Goal: Task Accomplishment & Management: Use online tool/utility

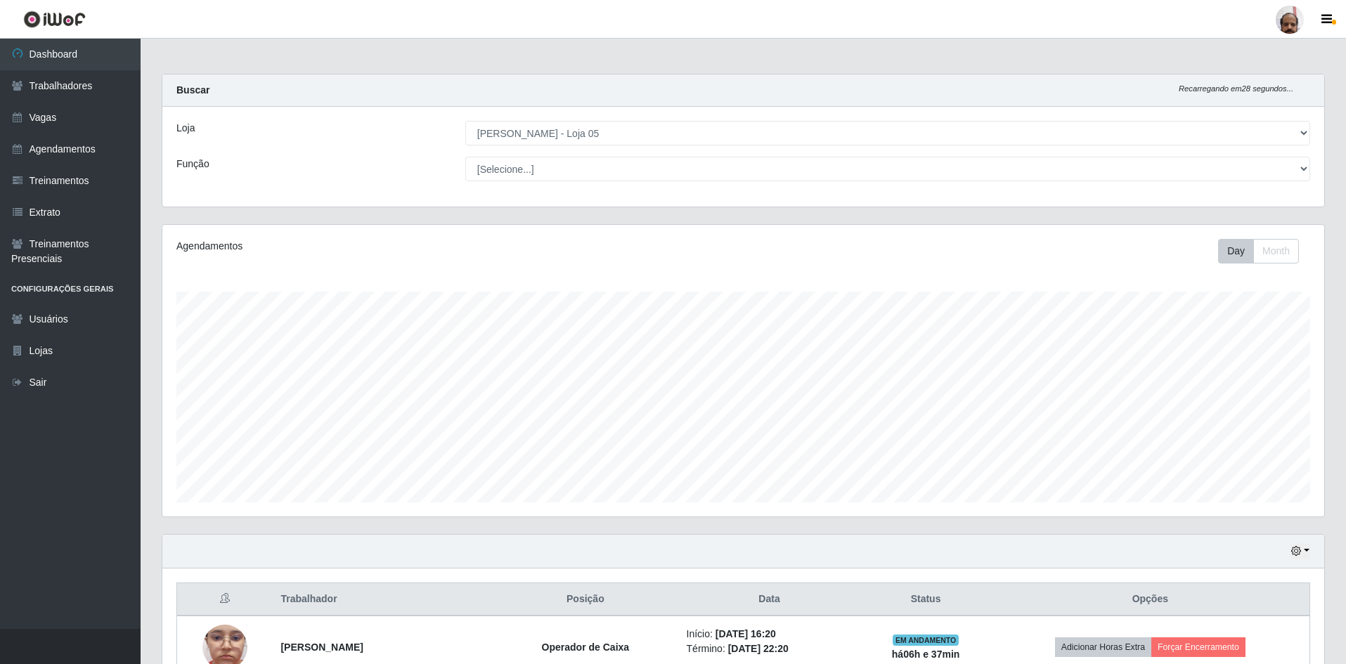
select select "252"
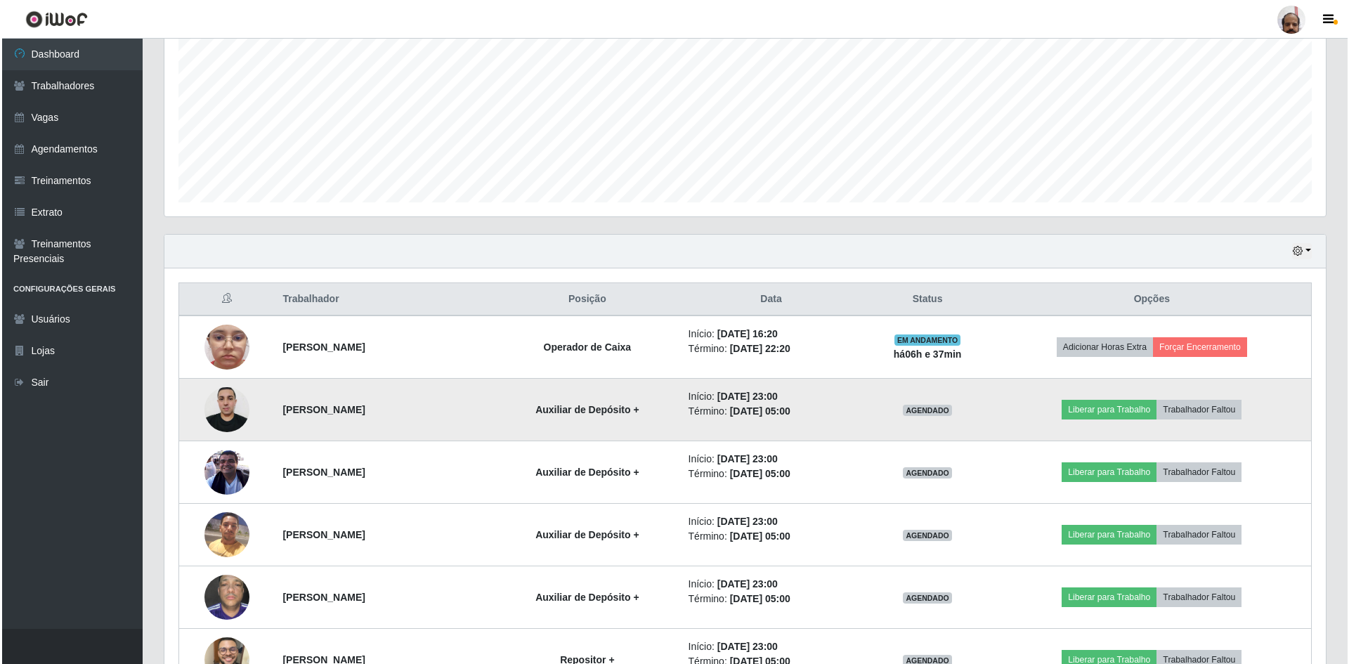
scroll to position [292, 1162]
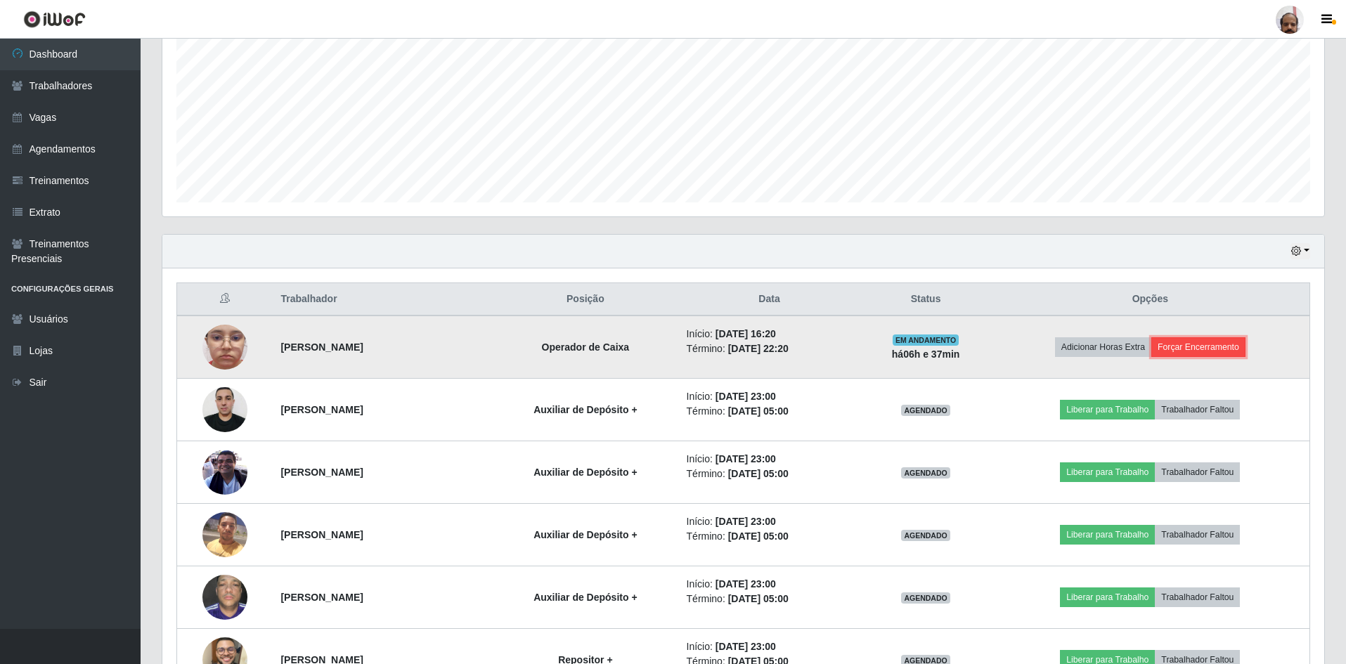
click at [1196, 345] on button "Forçar Encerramento" at bounding box center [1198, 347] width 94 height 20
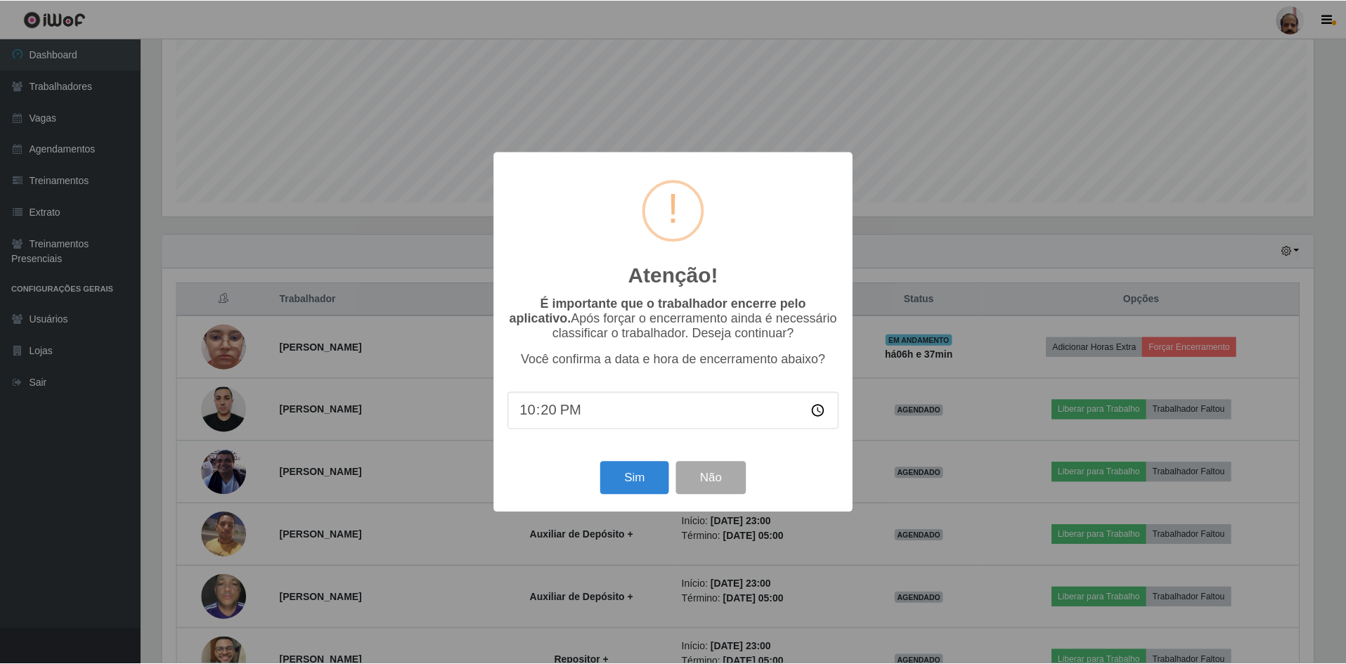
scroll to position [292, 1155]
click at [635, 471] on button "Sim" at bounding box center [636, 478] width 68 height 33
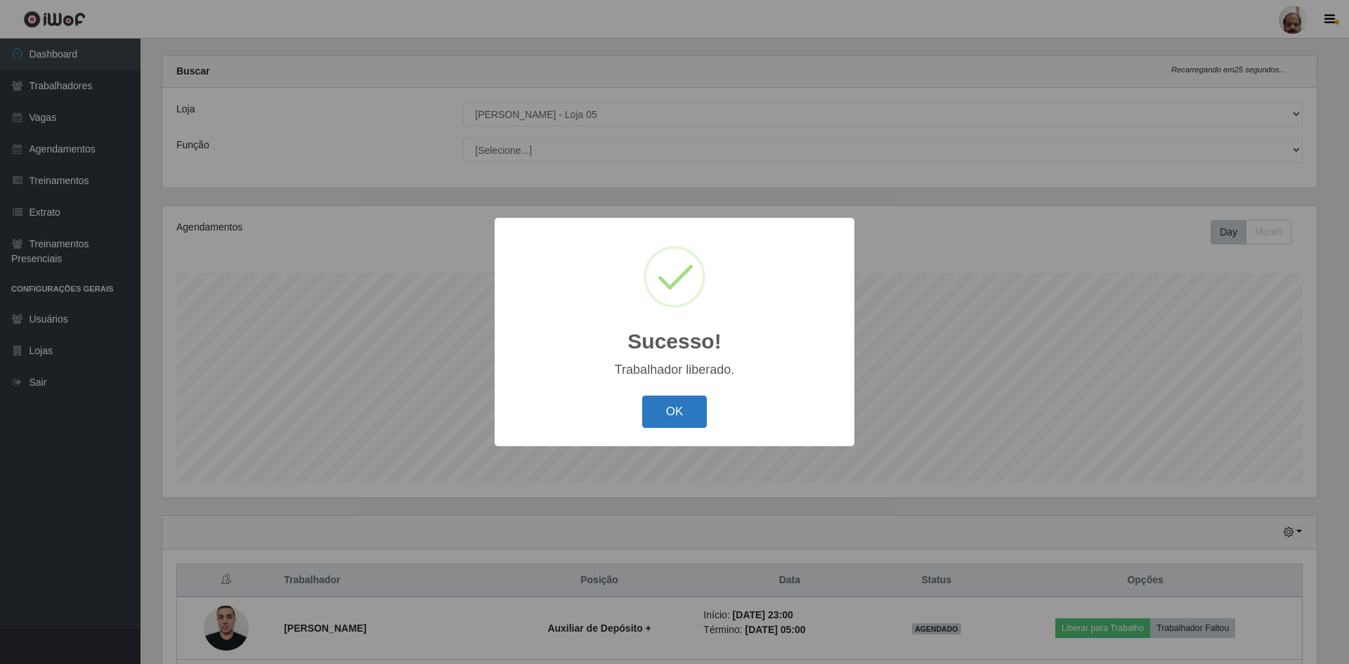
click at [689, 406] on button "OK" at bounding box center [674, 412] width 65 height 33
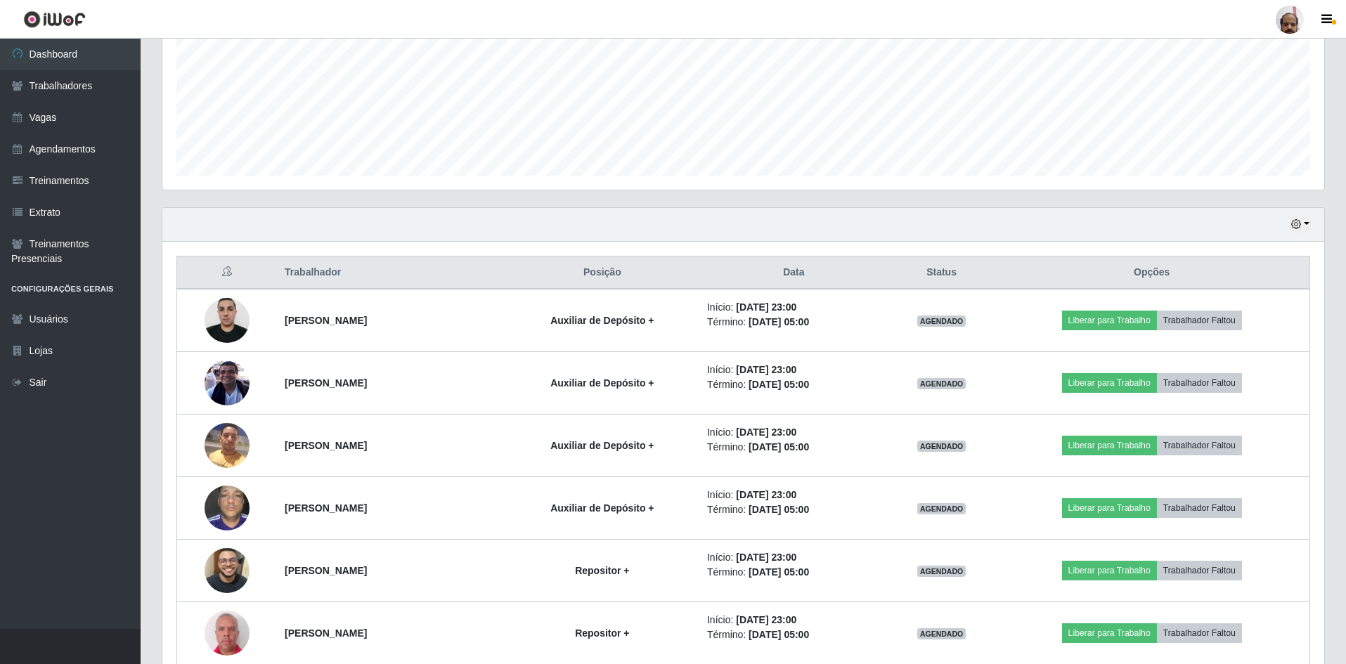
scroll to position [316, 0]
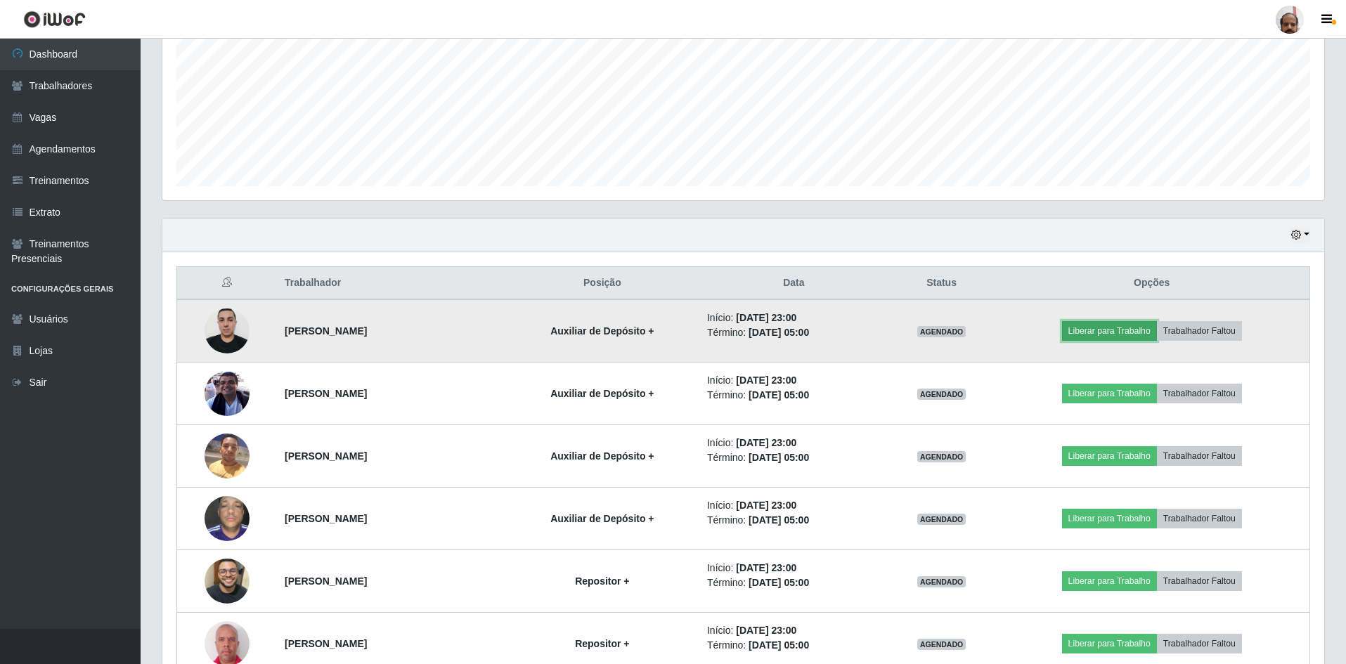
click at [1099, 332] on button "Liberar para Trabalho" at bounding box center [1109, 331] width 95 height 20
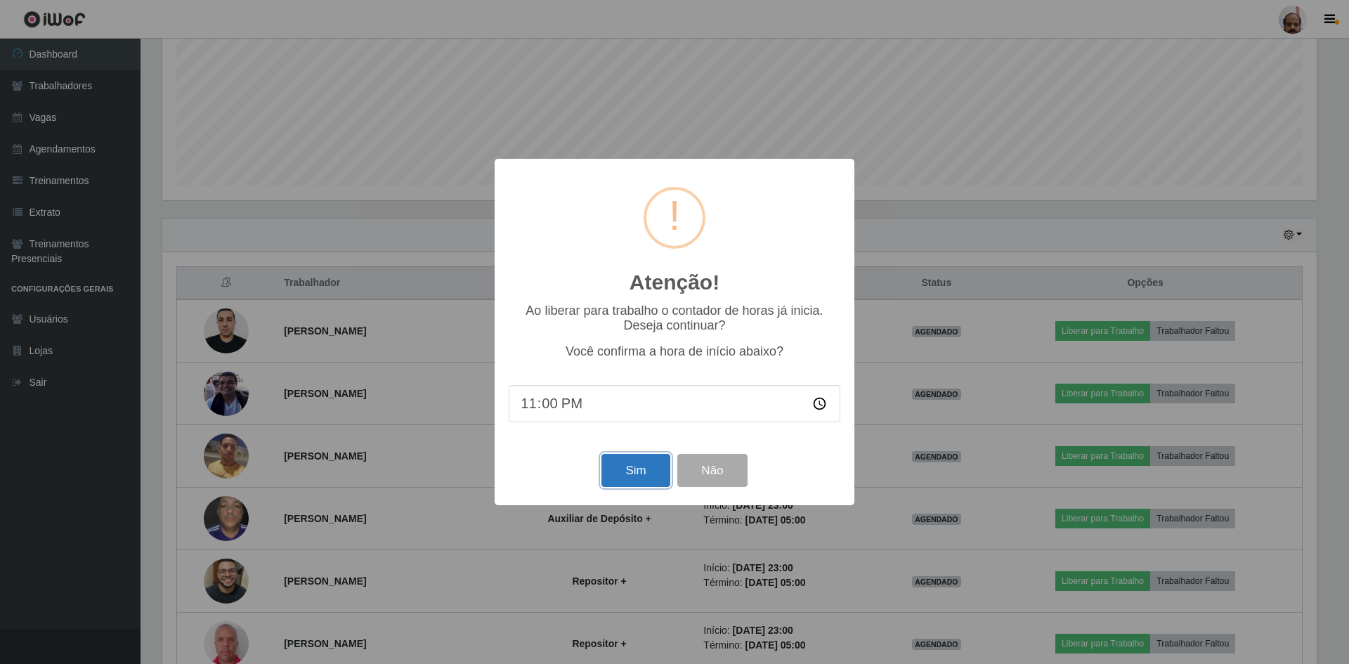
click at [621, 487] on button "Sim" at bounding box center [636, 470] width 68 height 33
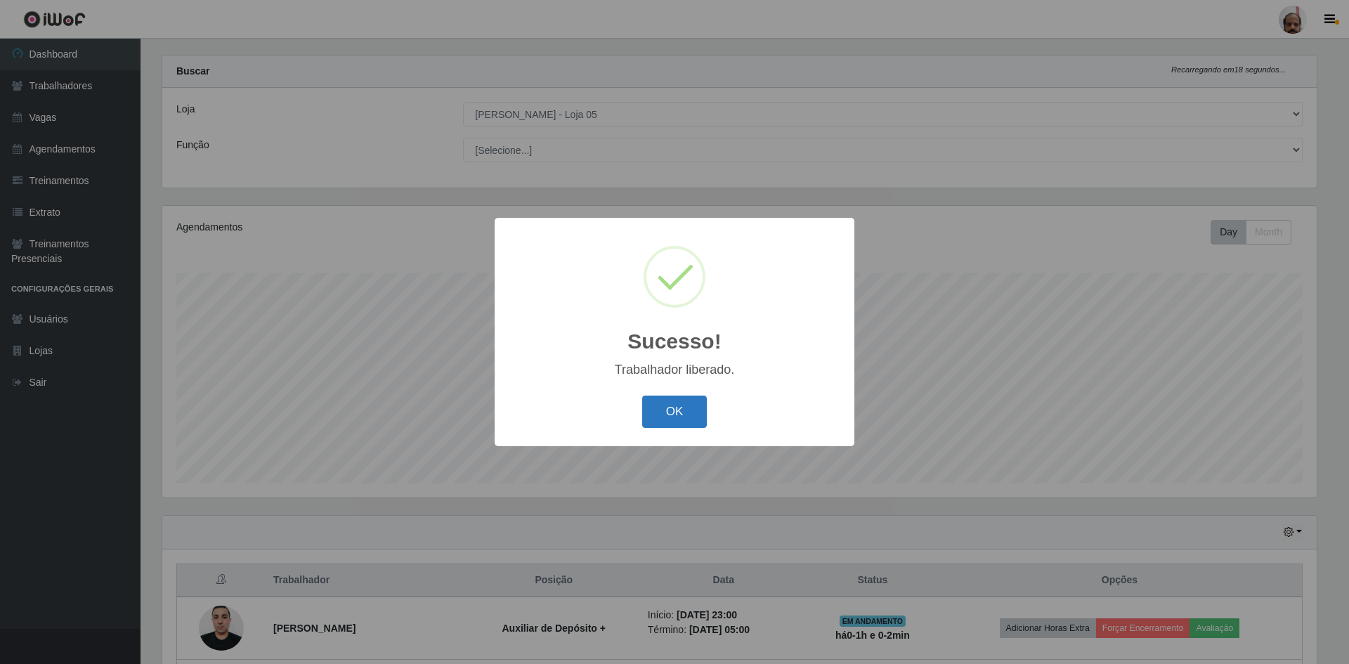
click at [674, 411] on button "OK" at bounding box center [674, 412] width 65 height 33
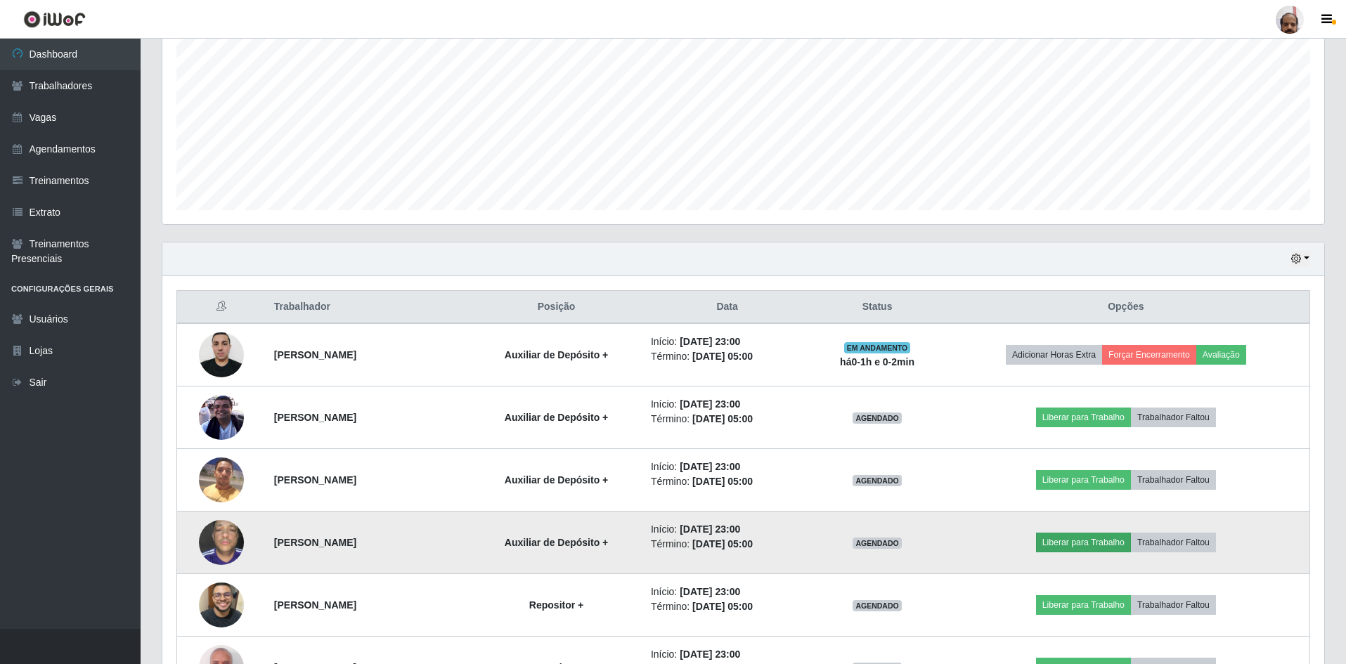
scroll to position [370, 0]
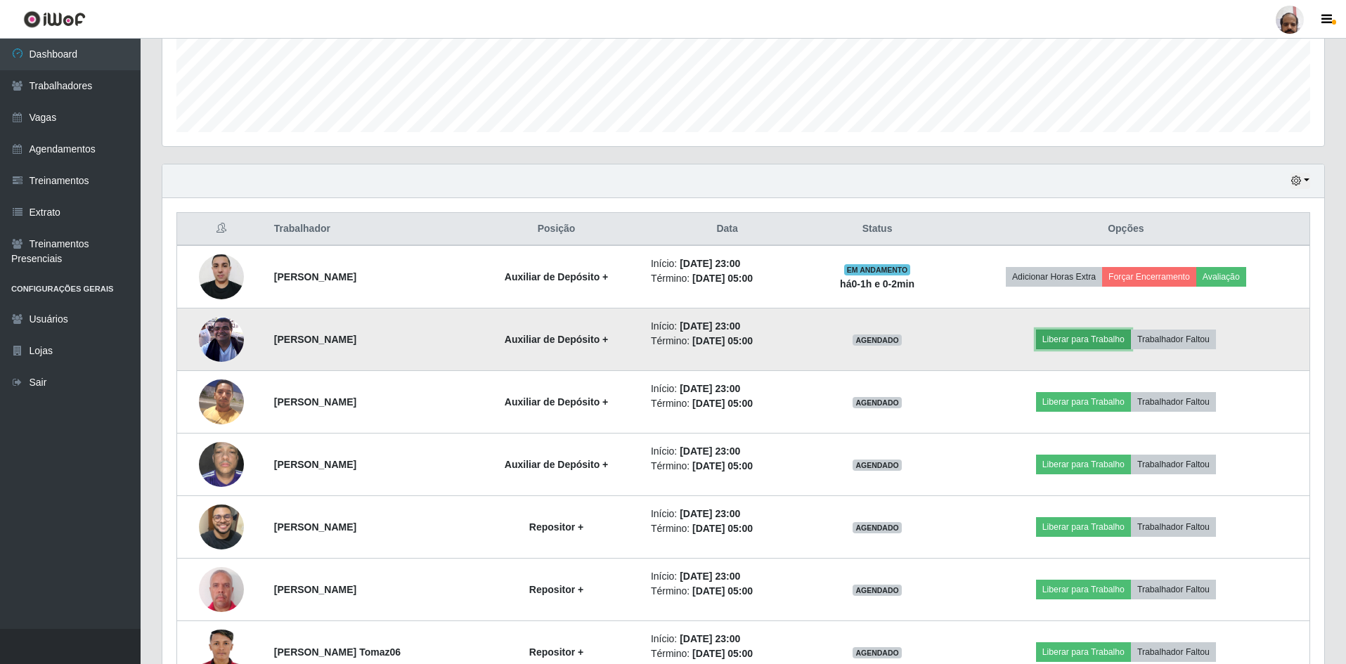
click at [1093, 344] on button "Liberar para Trabalho" at bounding box center [1083, 340] width 95 height 20
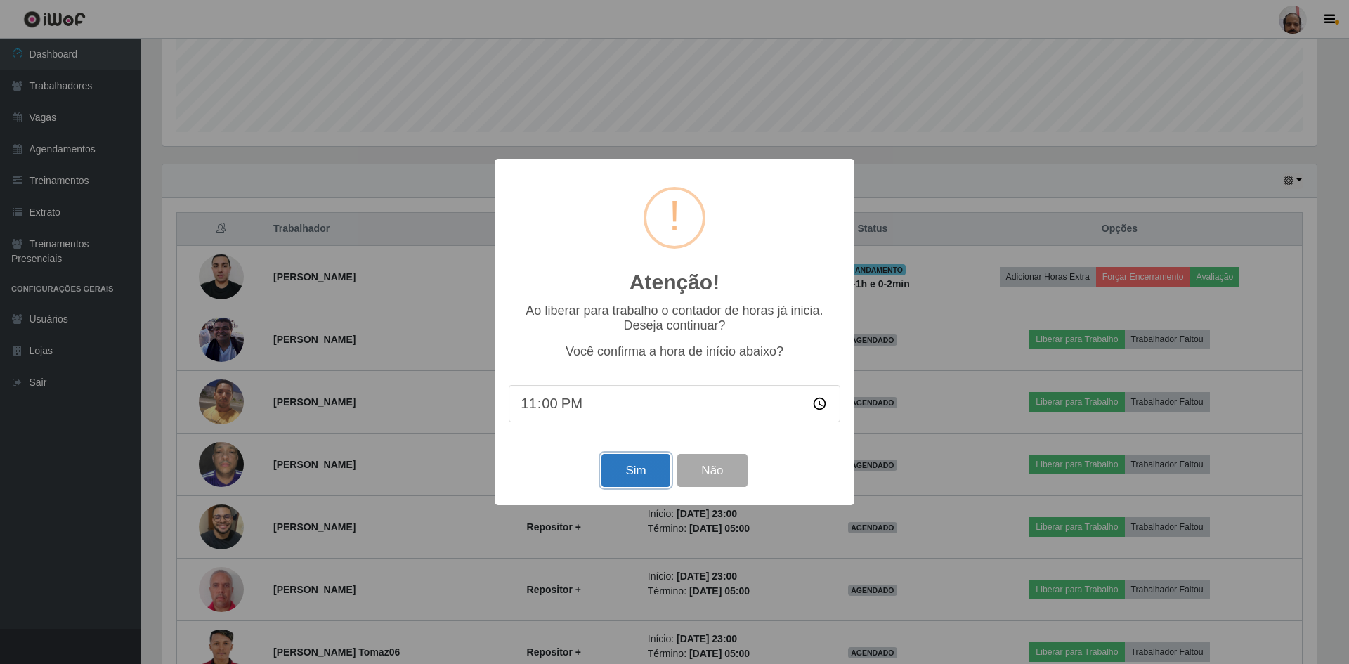
click at [630, 477] on button "Sim" at bounding box center [636, 470] width 68 height 33
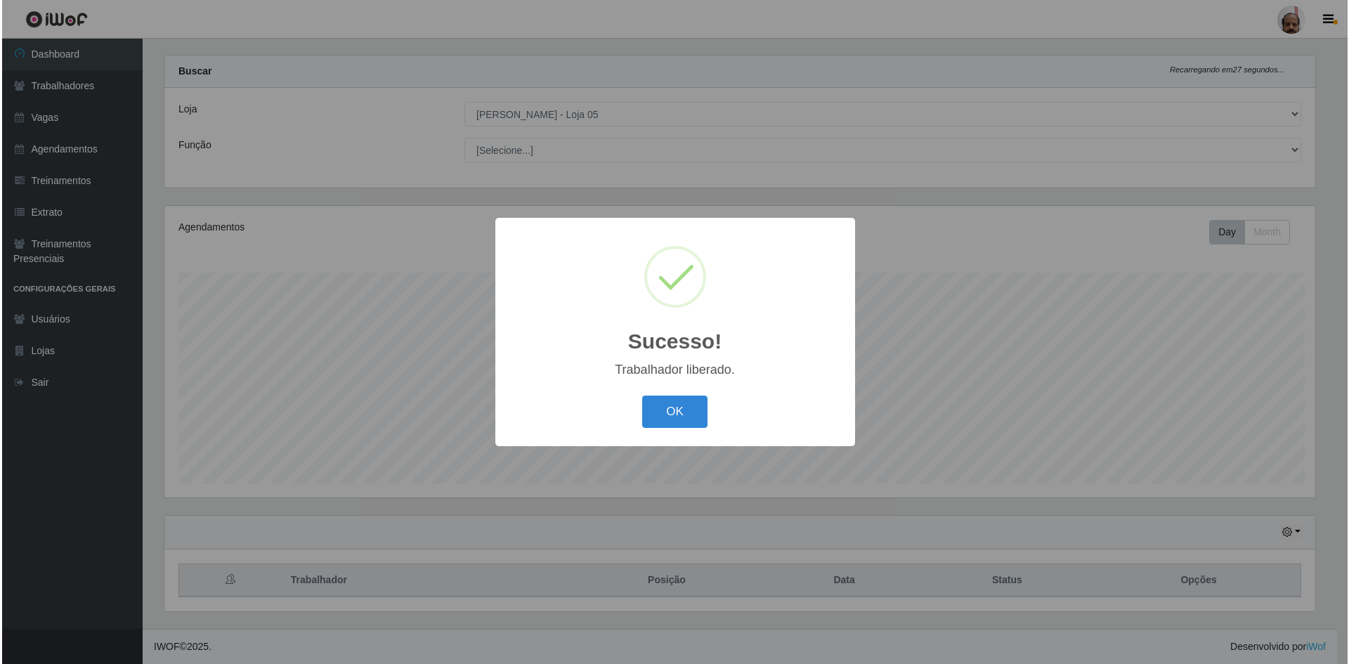
scroll to position [0, 0]
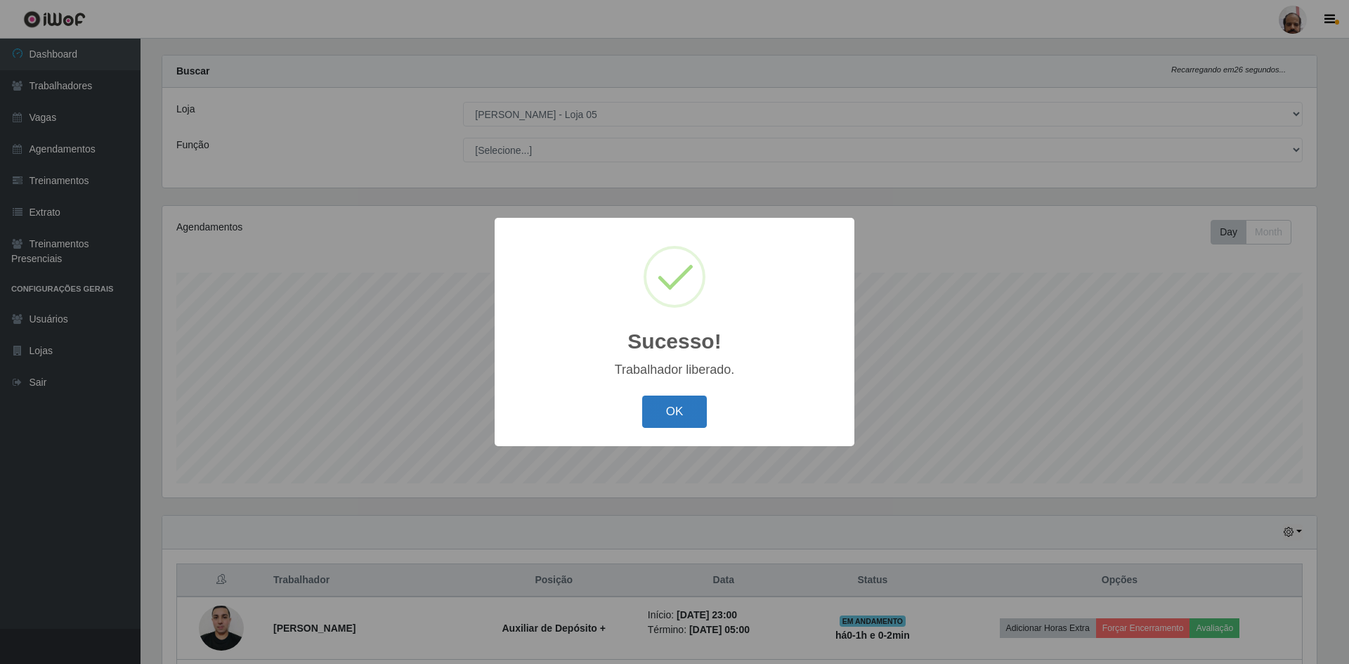
click at [657, 415] on button "OK" at bounding box center [674, 412] width 65 height 33
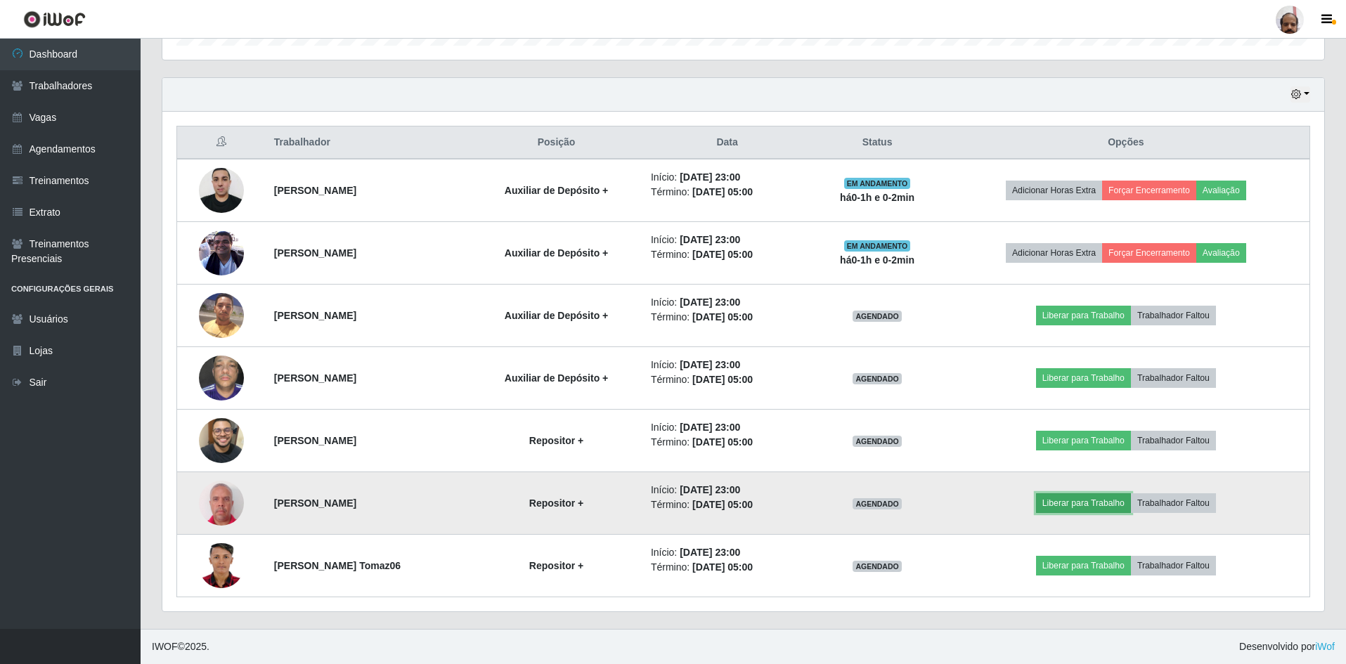
click at [1096, 496] on button "Liberar para Trabalho" at bounding box center [1083, 503] width 95 height 20
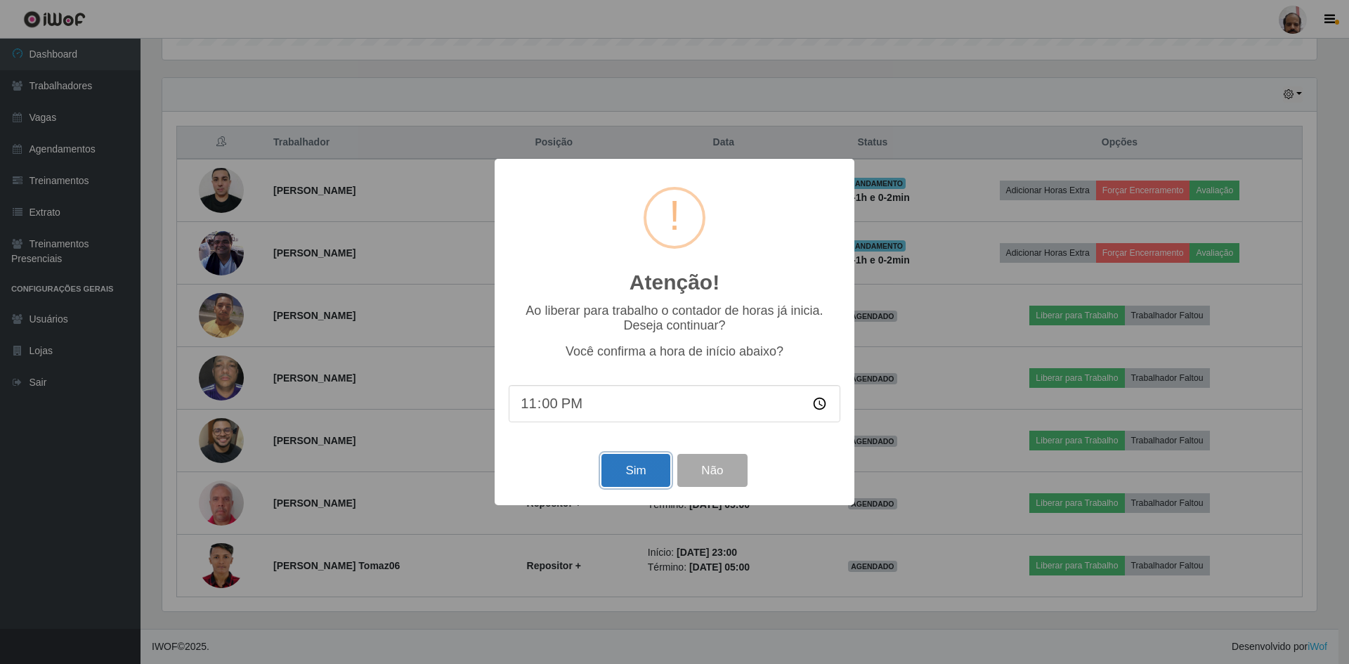
click at [643, 483] on button "Sim" at bounding box center [636, 470] width 68 height 33
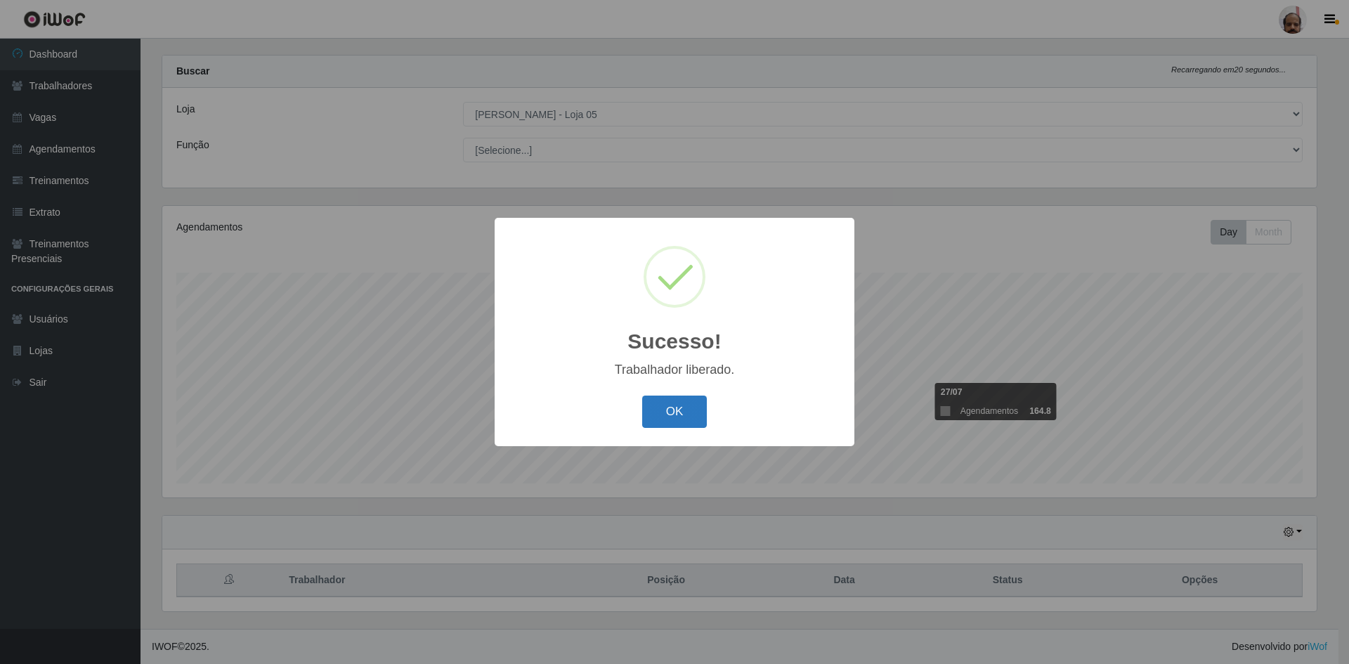
click at [679, 412] on button "OK" at bounding box center [674, 412] width 65 height 33
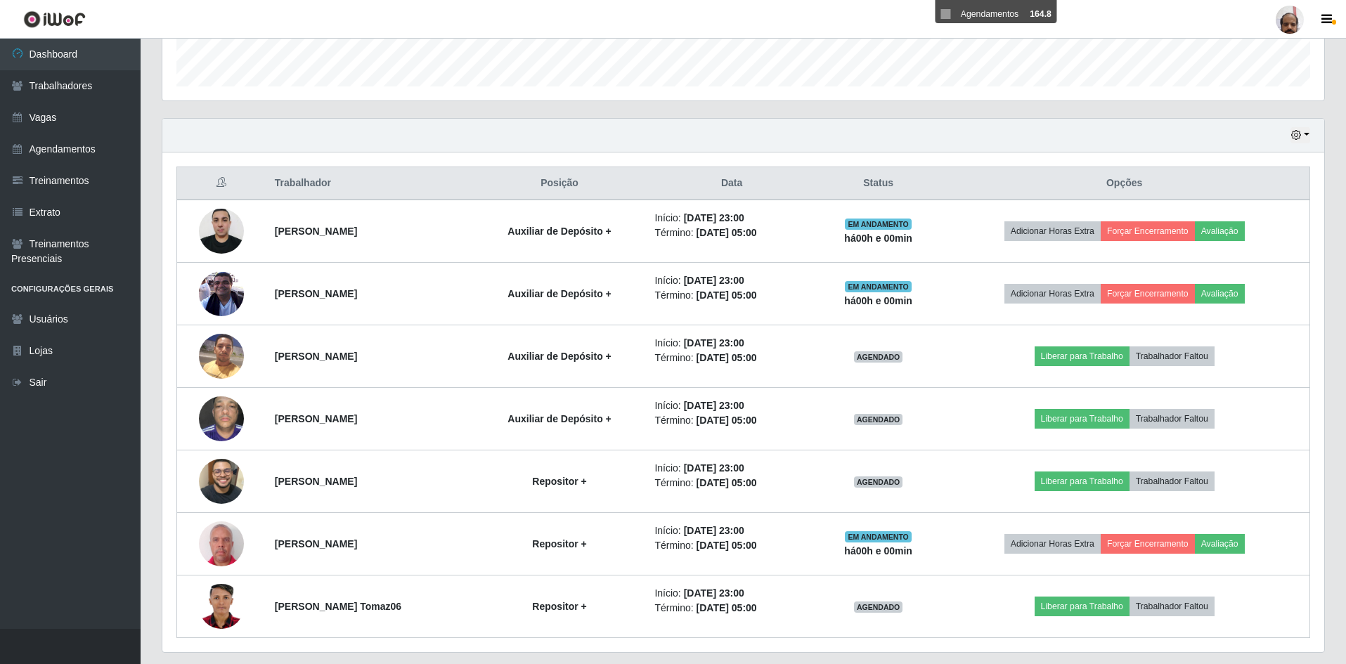
scroll to position [441, 0]
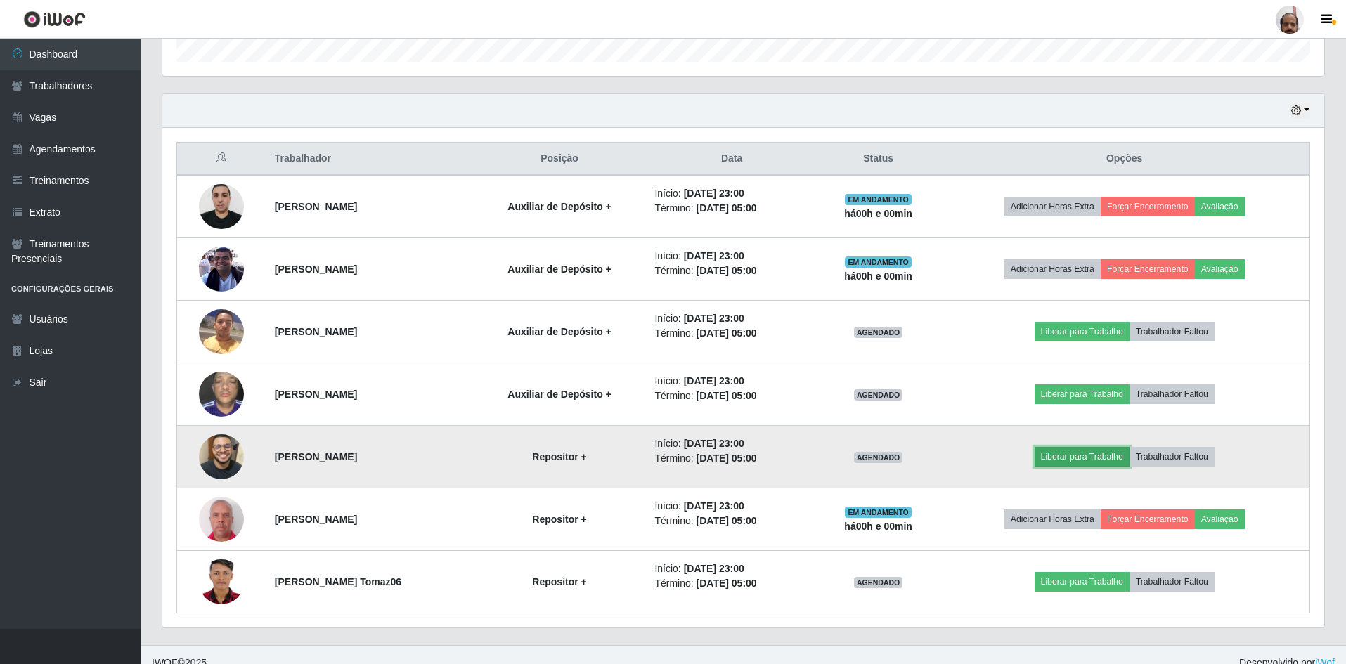
click at [1066, 457] on button "Liberar para Trabalho" at bounding box center [1082, 457] width 95 height 20
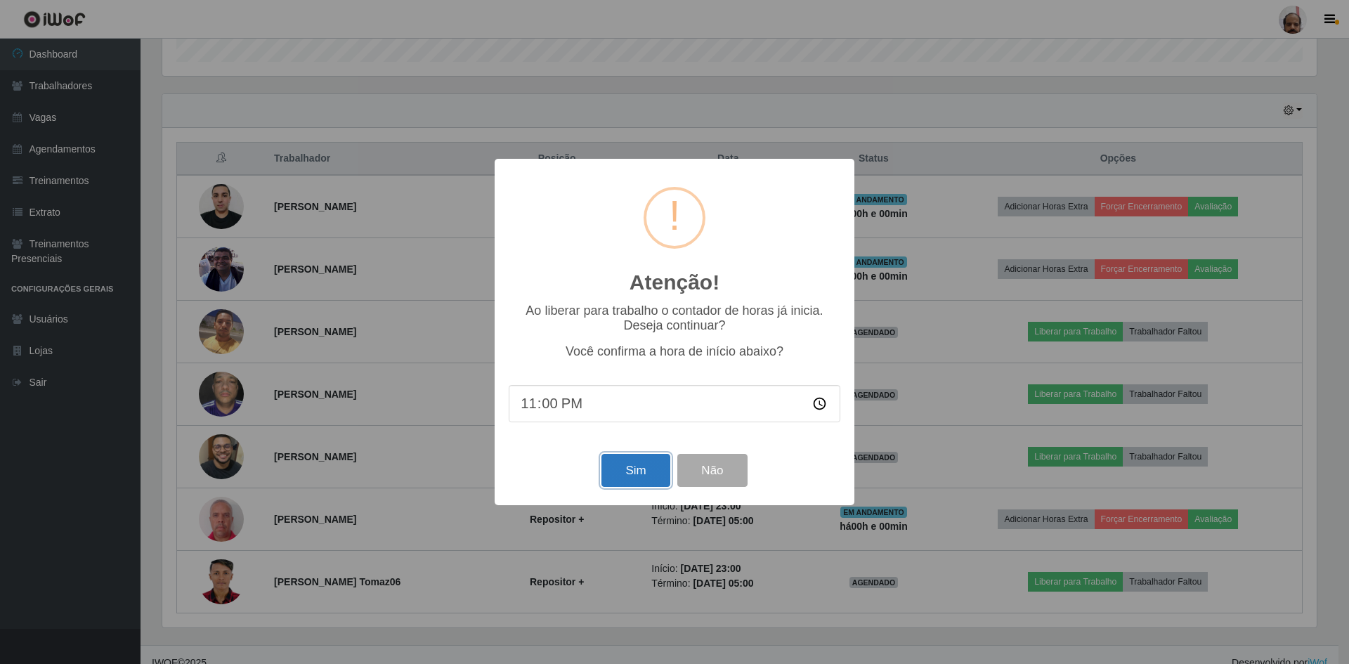
click at [610, 479] on button "Sim" at bounding box center [636, 470] width 68 height 33
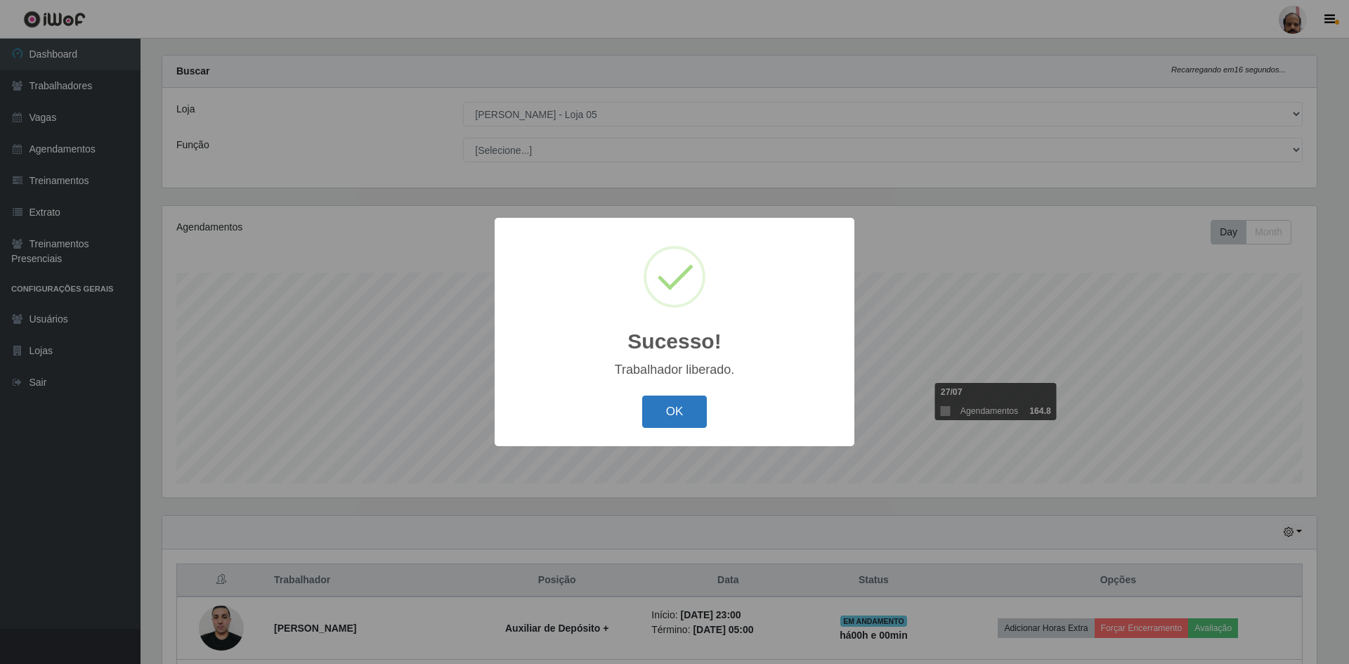
click at [652, 423] on button "OK" at bounding box center [674, 412] width 65 height 33
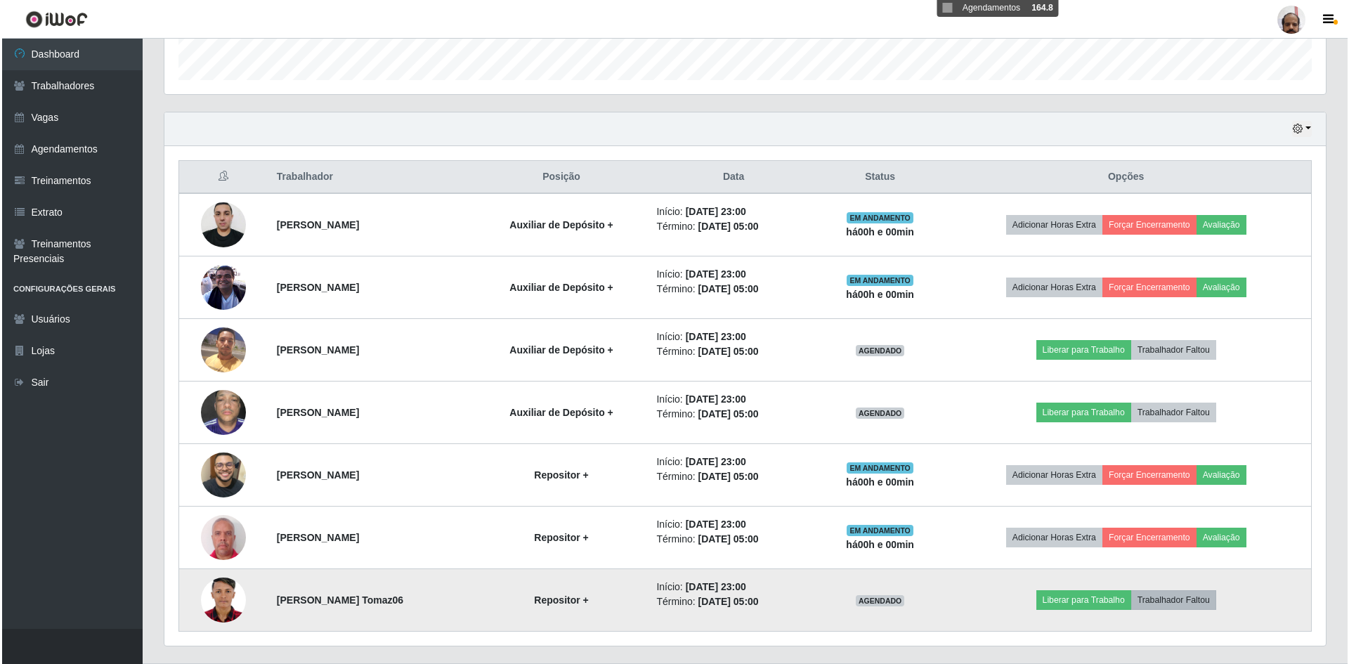
scroll to position [457, 0]
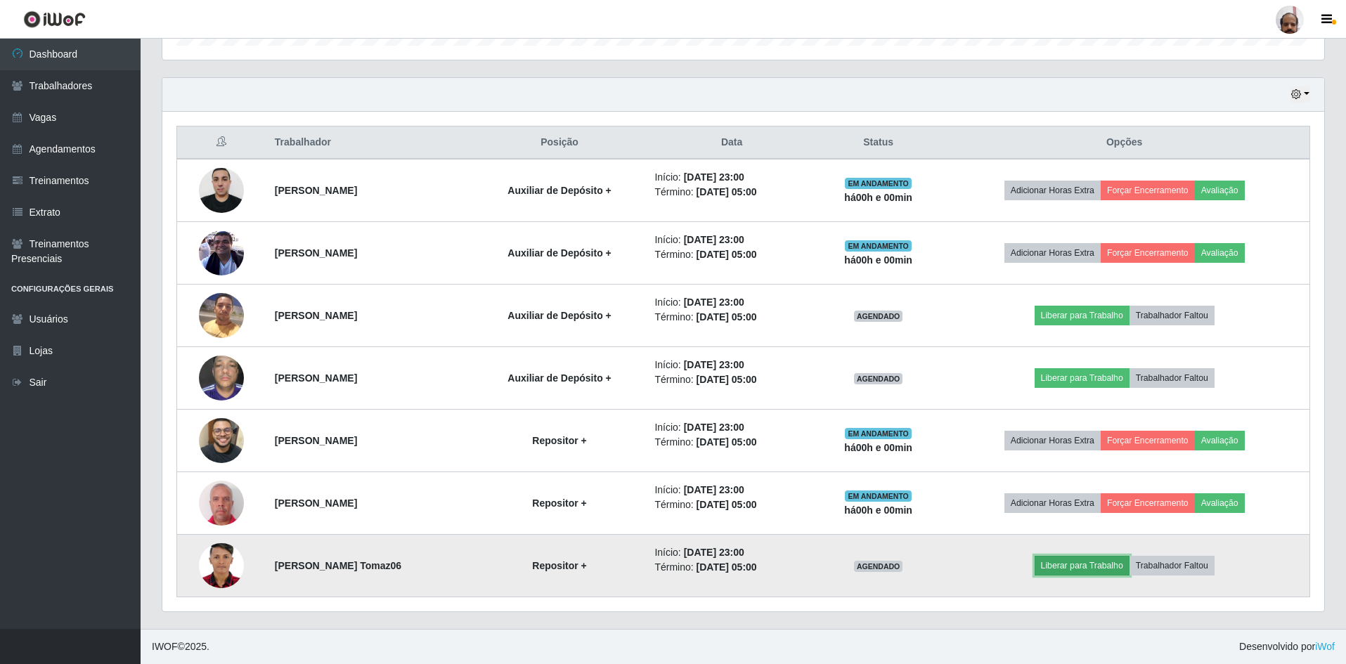
click at [1115, 567] on button "Liberar para Trabalho" at bounding box center [1082, 566] width 95 height 20
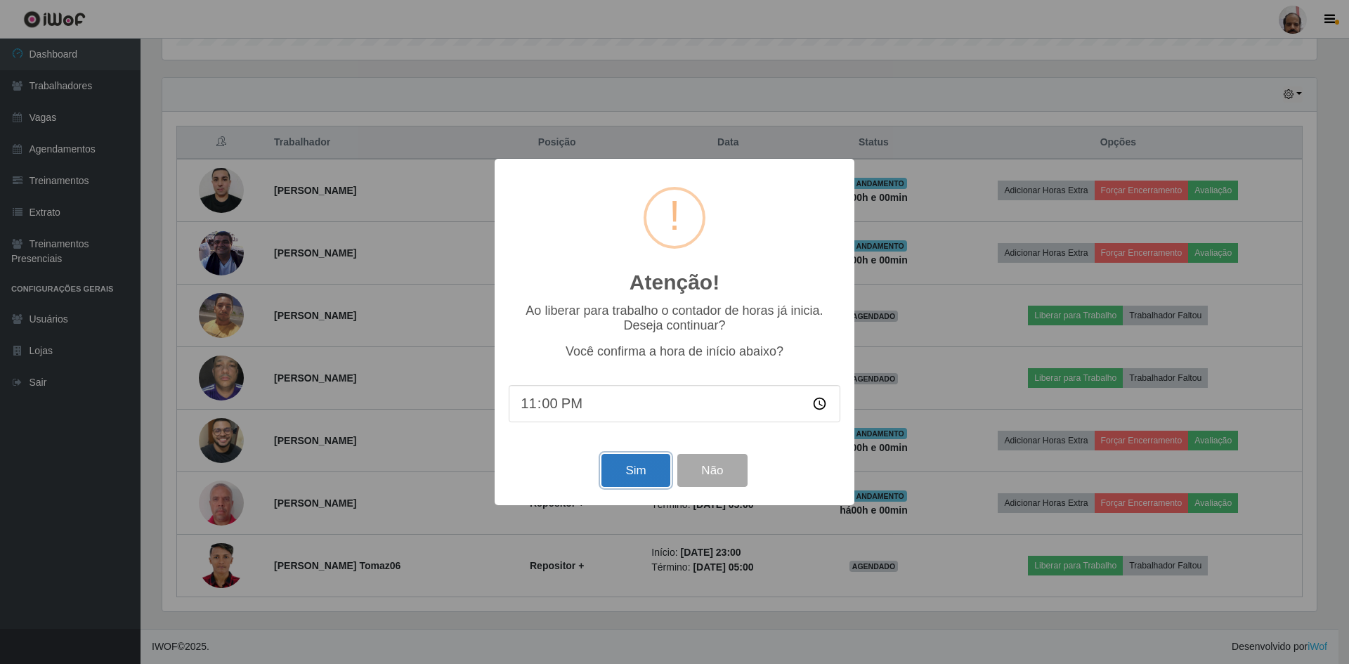
click at [663, 465] on button "Sim" at bounding box center [636, 470] width 68 height 33
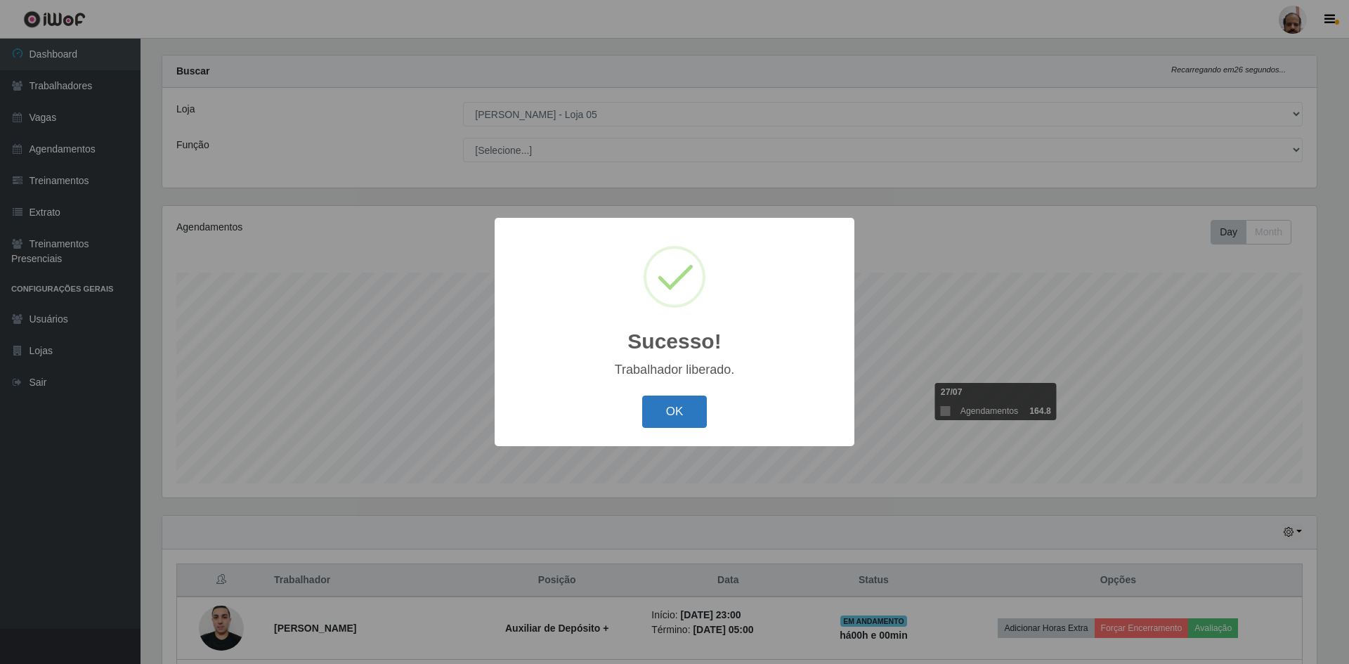
click at [671, 417] on button "OK" at bounding box center [674, 412] width 65 height 33
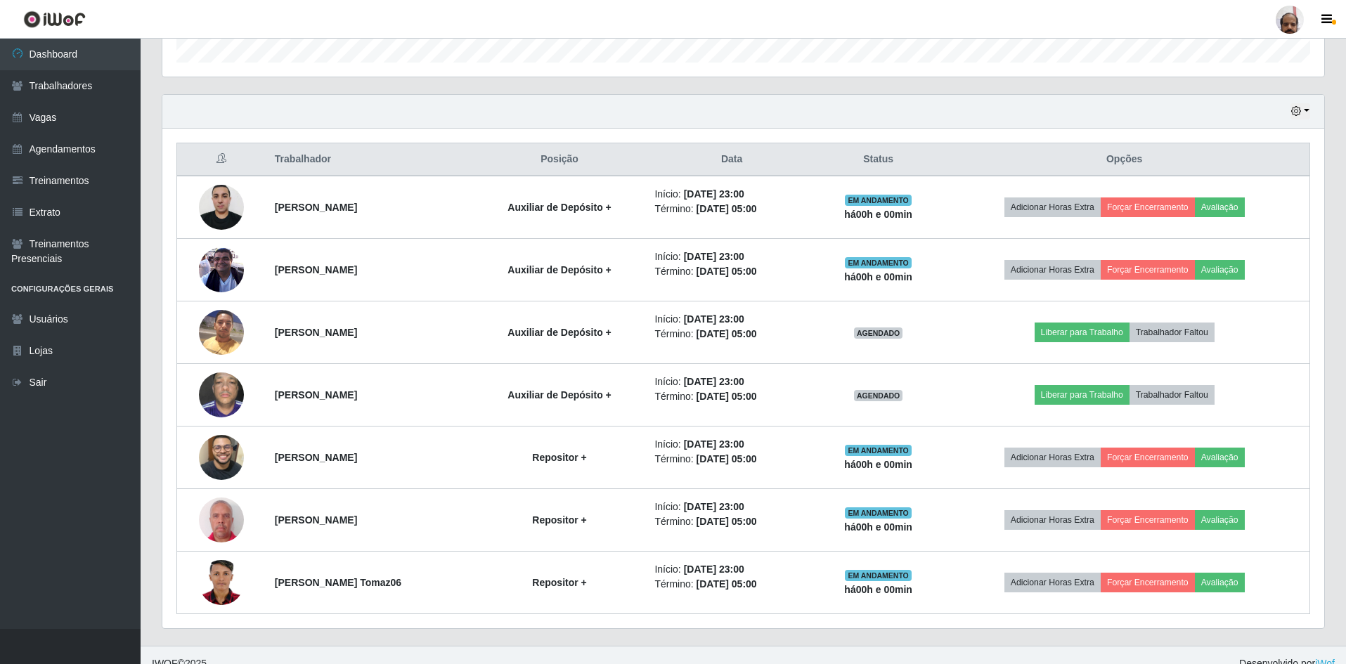
scroll to position [457, 0]
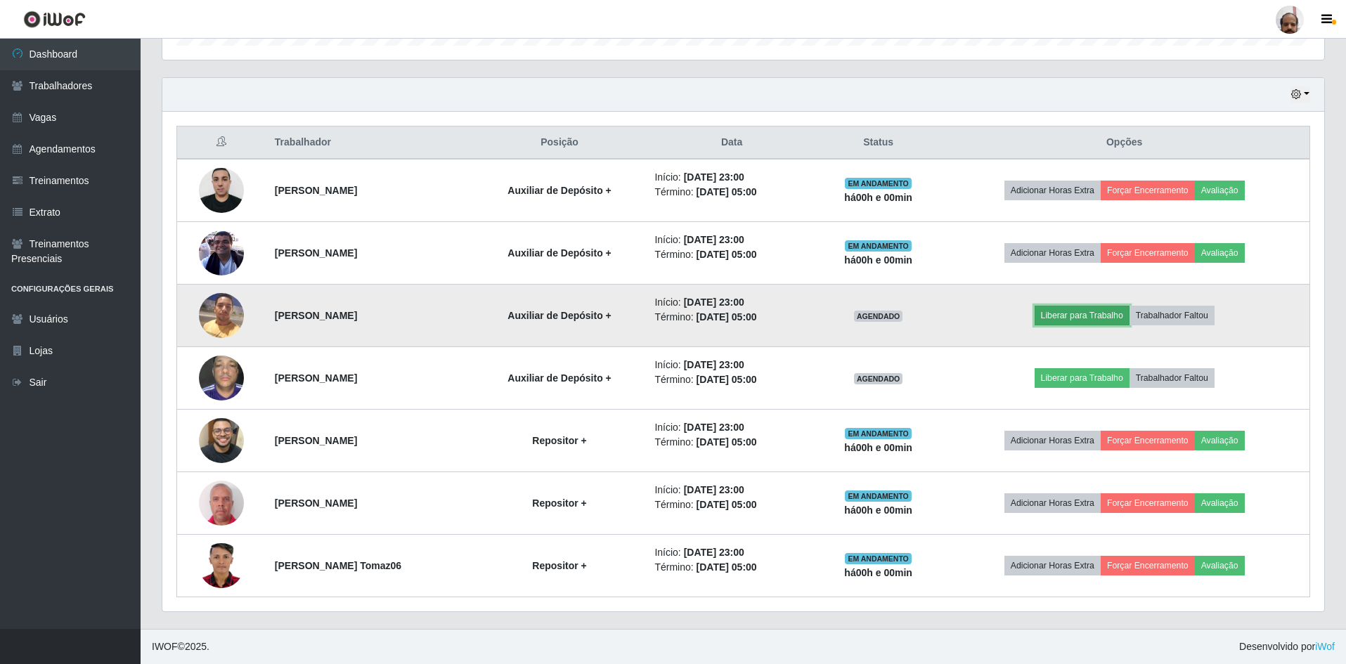
click at [1071, 313] on button "Liberar para Trabalho" at bounding box center [1082, 316] width 95 height 20
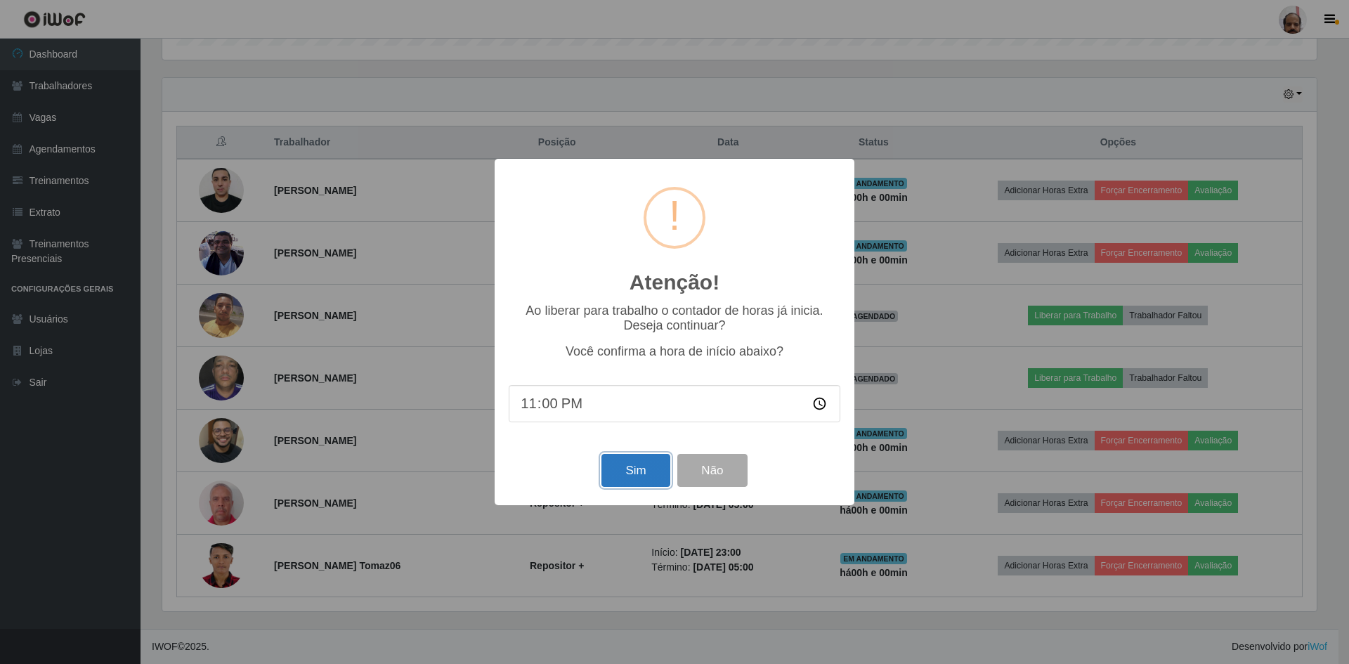
click at [611, 465] on button "Sim" at bounding box center [636, 470] width 68 height 33
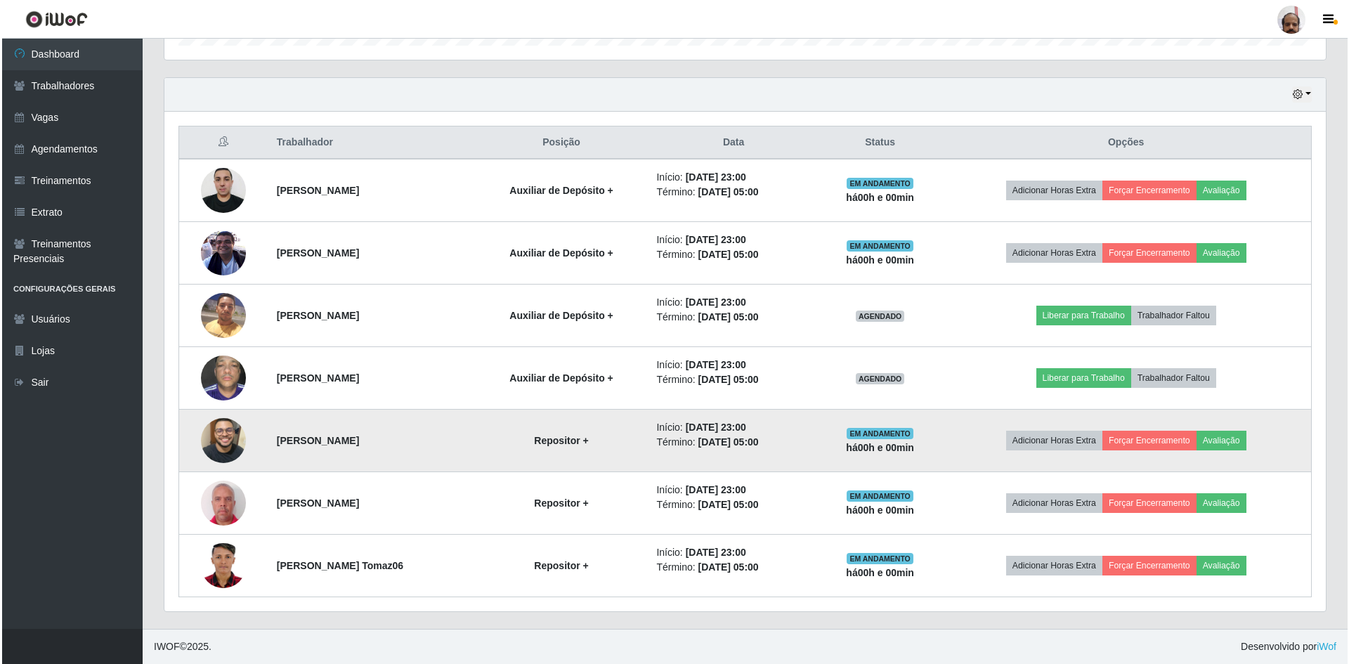
scroll to position [702566, 701703]
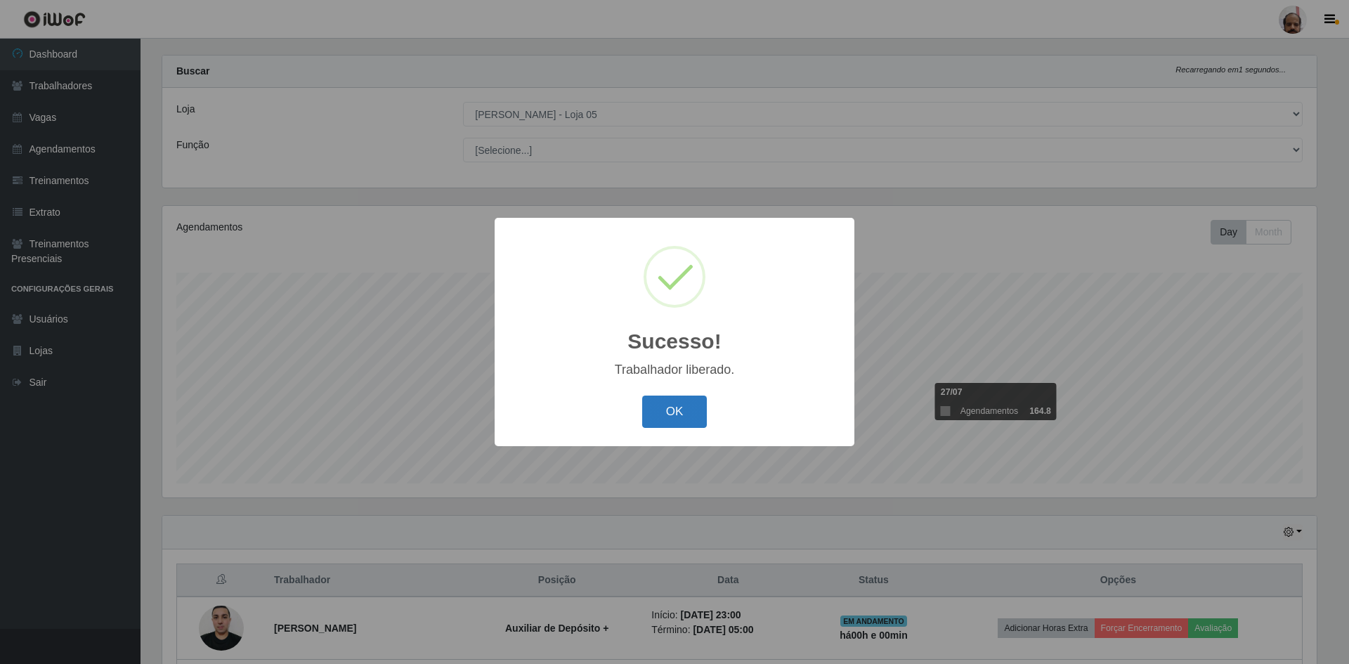
click at [677, 414] on button "OK" at bounding box center [674, 412] width 65 height 33
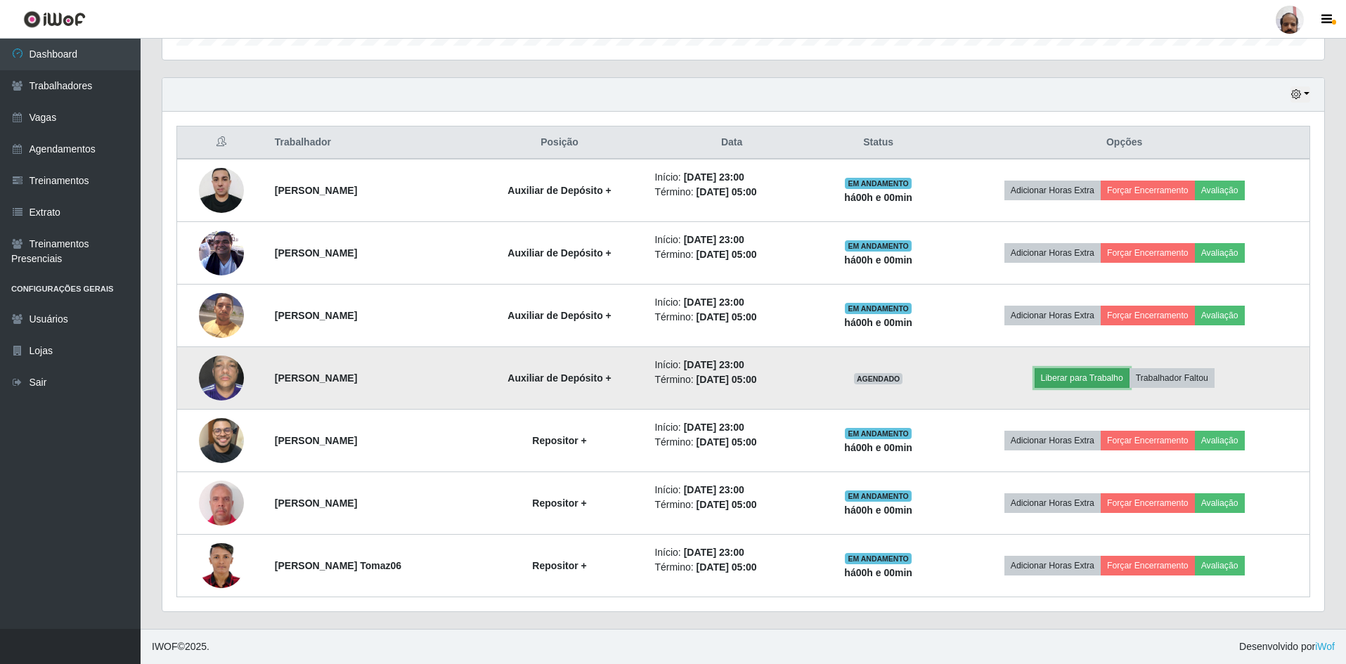
click at [1088, 375] on button "Liberar para Trabalho" at bounding box center [1082, 378] width 95 height 20
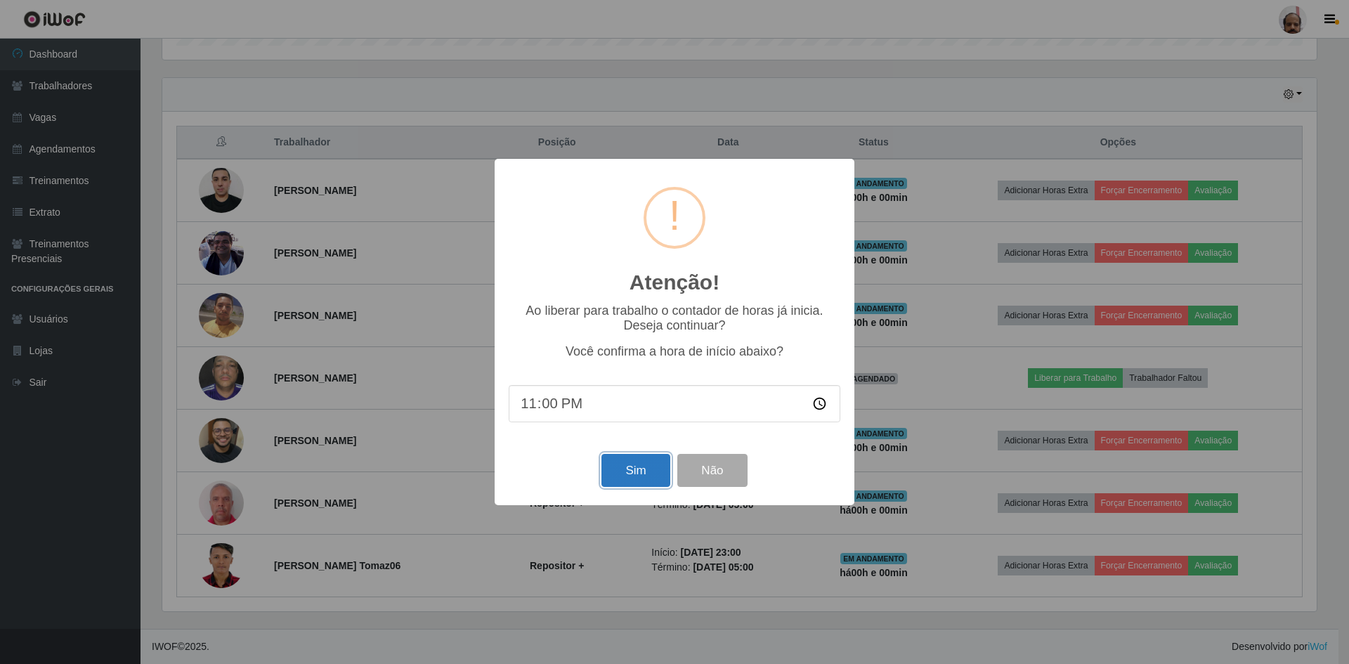
click at [621, 475] on button "Sim" at bounding box center [636, 470] width 68 height 33
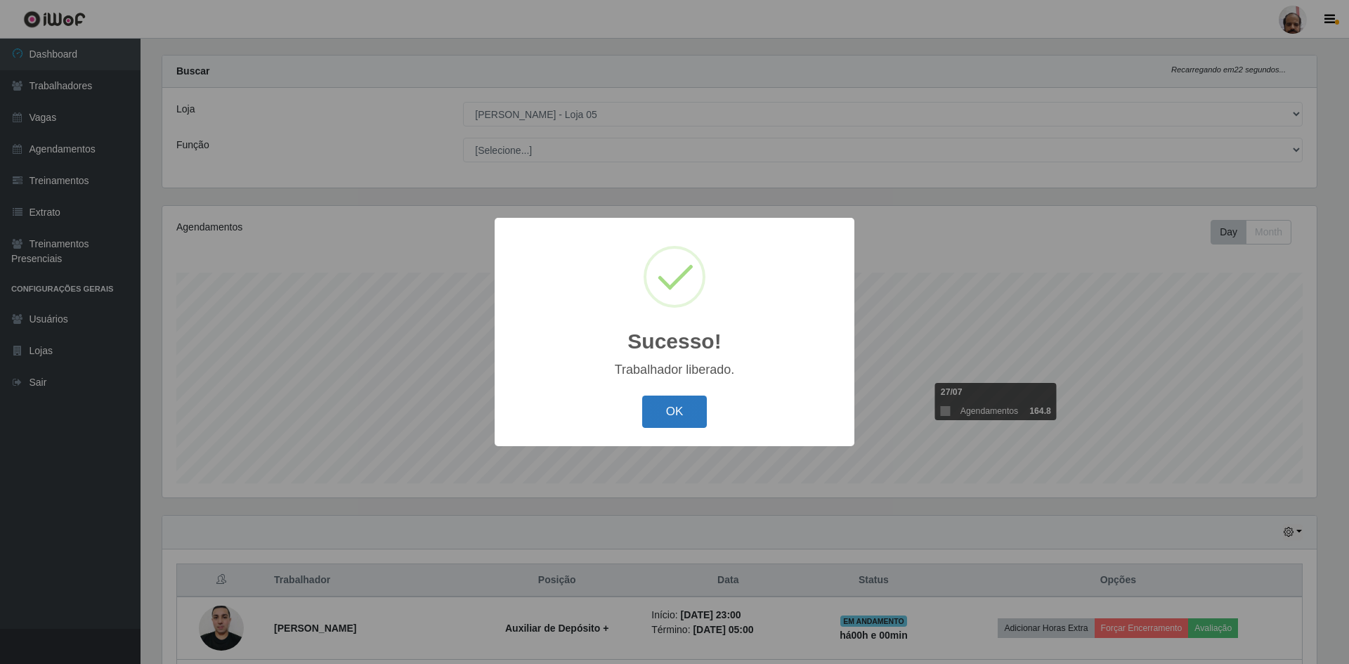
click at [675, 418] on button "OK" at bounding box center [674, 412] width 65 height 33
